Goal: Task Accomplishment & Management: Manage account settings

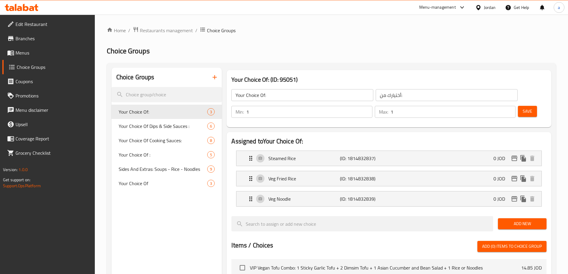
click at [481, 12] on div "Jordan" at bounding box center [486, 7] width 30 height 14
click at [484, 7] on div "Jordan" at bounding box center [490, 7] width 12 height 7
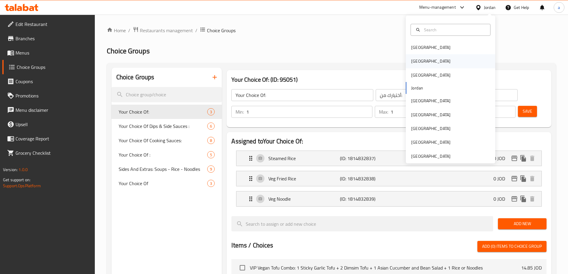
click at [450, 60] on div "[GEOGRAPHIC_DATA]" at bounding box center [450, 61] width 89 height 14
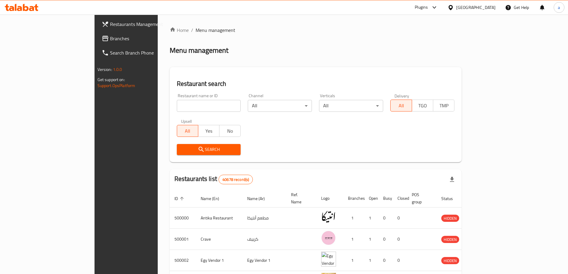
click at [110, 38] on span "Branches" at bounding box center [147, 38] width 75 height 7
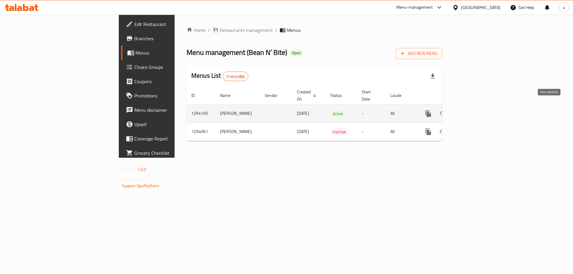
click at [475, 110] on icon "enhanced table" at bounding box center [470, 113] width 7 height 7
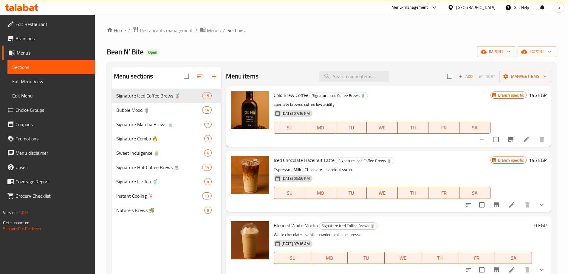
click at [52, 109] on span "Choice Groups" at bounding box center [53, 109] width 75 height 7
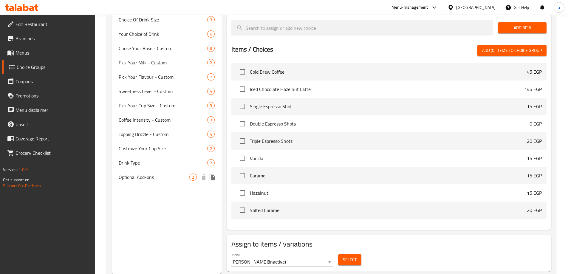
click at [157, 179] on span "Optional Add-ons" at bounding box center [154, 177] width 71 height 7
type input "Optional Add-ons"
type input "إضافات اختيارية"
type input "0"
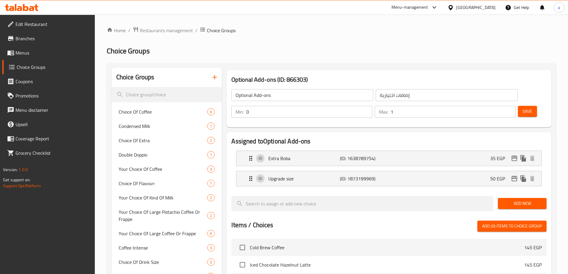
click at [356, 64] on div "Choice Groups Chioce Of Coffee 6 Condensed Milk 1 Choice Of Extra 2 Double Dopp…" at bounding box center [332, 259] width 450 height 392
click at [350, 26] on div "Home / Restaurants management / Choice Groups Choice Groups Choice Groups Chioc…" at bounding box center [331, 241] width 473 height 452
click at [300, 175] on p "Upgrade size" at bounding box center [303, 178] width 71 height 7
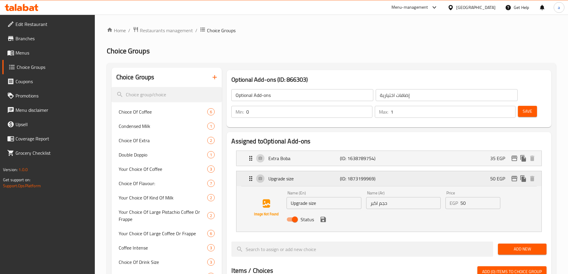
click at [300, 175] on p "Upgrade size" at bounding box center [303, 178] width 71 height 7
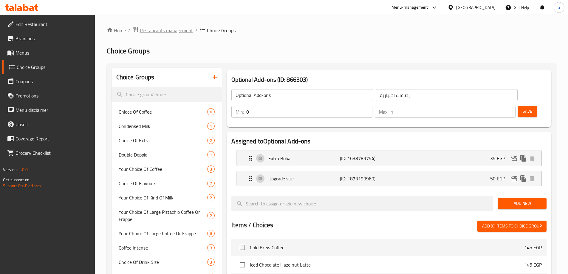
click at [176, 28] on span "Restaurants management" at bounding box center [166, 30] width 53 height 7
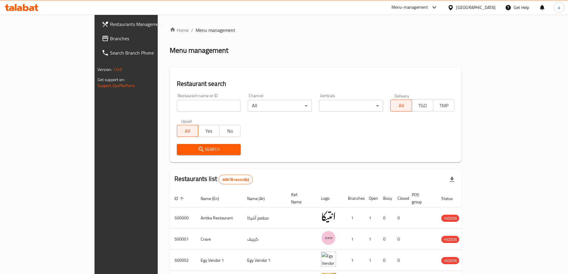
click at [110, 38] on span "Branches" at bounding box center [147, 38] width 75 height 7
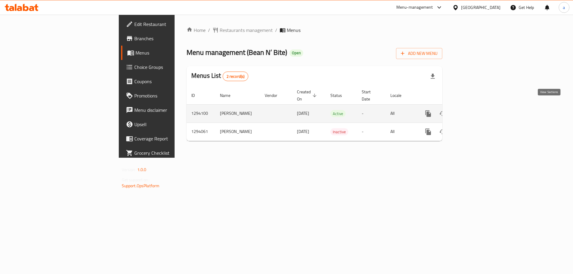
click at [475, 110] on icon "enhanced table" at bounding box center [470, 113] width 7 height 7
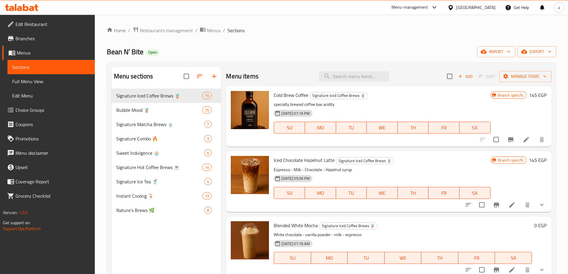
click at [32, 111] on span "Choice Groups" at bounding box center [53, 109] width 75 height 7
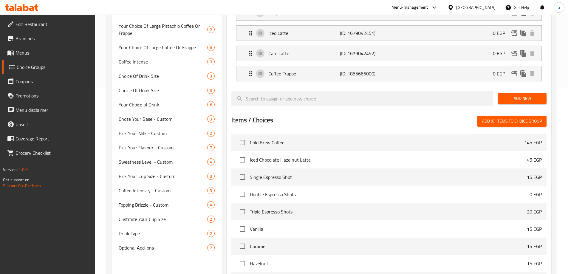
scroll to position [257, 0]
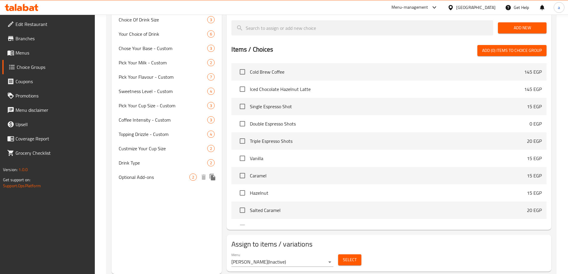
click at [155, 178] on span "Optional Add-ons" at bounding box center [154, 177] width 71 height 7
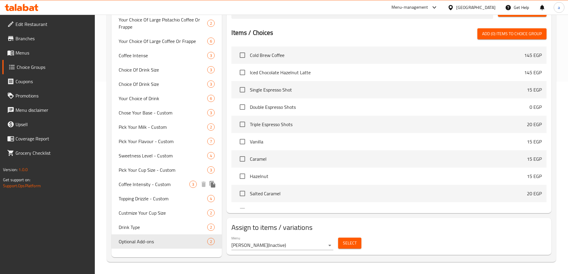
type input "Optional Add-ons"
type input "إضافات اختيارية"
type input "0"
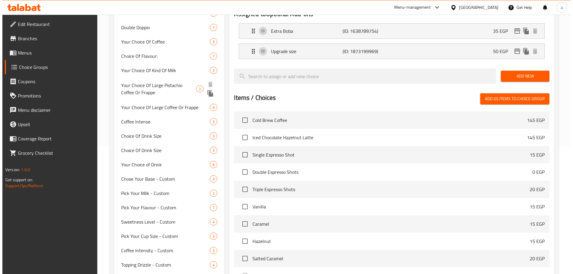
scroll to position [0, 0]
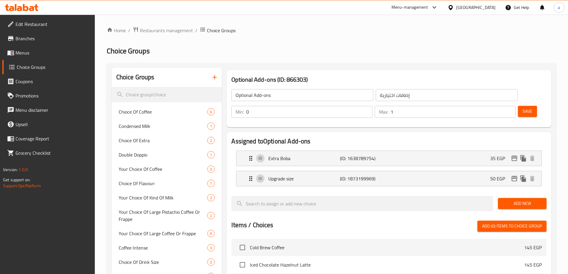
click at [320, 33] on ol "Home / Restaurants management / Choice Groups" at bounding box center [332, 31] width 450 height 8
click at [330, 44] on div "Home / Restaurants management / Choice Groups Choice Groups Choice Groups Chioc…" at bounding box center [332, 241] width 450 height 428
